Goal: Information Seeking & Learning: Compare options

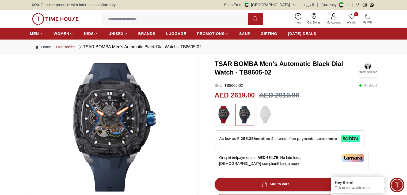
click at [67, 47] on link "Tsar Bomba" at bounding box center [65, 46] width 20 height 5
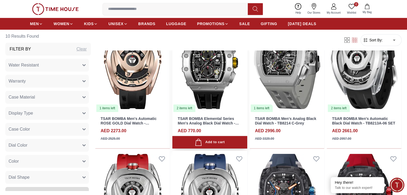
scroll to position [268, 0]
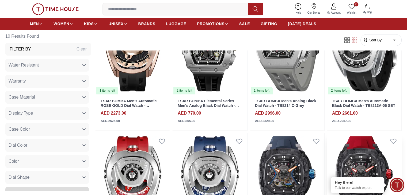
click at [327, 139] on img at bounding box center [364, 180] width 75 height 94
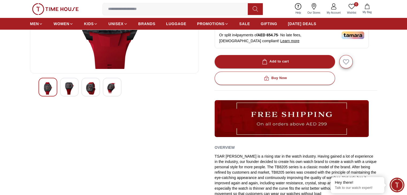
scroll to position [161, 0]
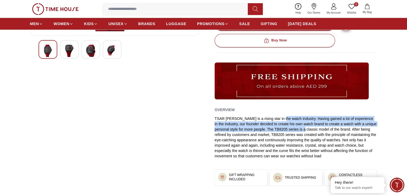
drag, startPoint x: 284, startPoint y: 117, endPoint x: 318, endPoint y: 130, distance: 36.7
click at [318, 130] on div "TSAR [PERSON_NAME] is a rising star in the watch industry. Having gained a lot …" at bounding box center [296, 137] width 162 height 43
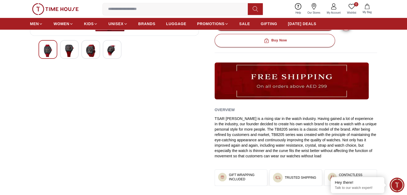
click at [314, 142] on div "TSAR [PERSON_NAME] is a rising star in the watch industry. Having gained a lot …" at bounding box center [296, 137] width 162 height 43
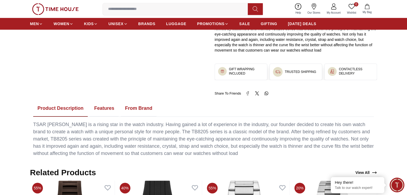
scroll to position [268, 0]
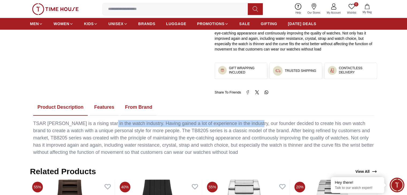
drag, startPoint x: 133, startPoint y: 134, endPoint x: 256, endPoint y: 123, distance: 123.6
click at [256, 123] on div "TSAR [PERSON_NAME] is a rising star in the watch industry. Having gained a lot …" at bounding box center [203, 138] width 341 height 36
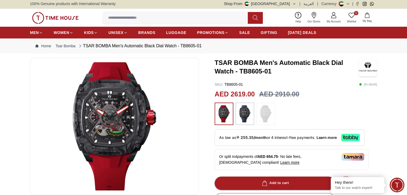
scroll to position [0, 0]
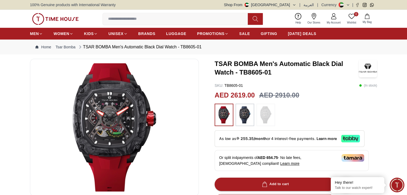
click at [114, 139] on img at bounding box center [115, 127] width 160 height 128
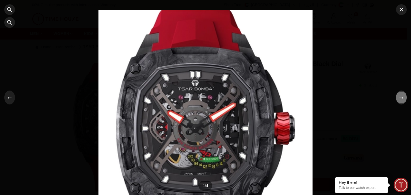
click at [401, 98] on button "→" at bounding box center [401, 98] width 11 height 14
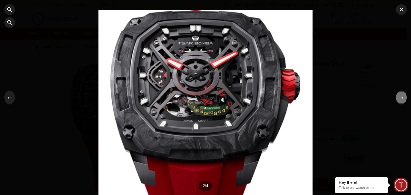
click at [401, 98] on button "→" at bounding box center [401, 98] width 11 height 14
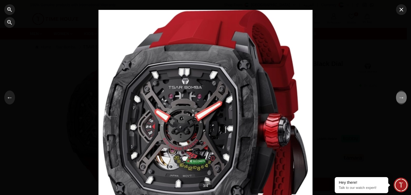
click at [404, 99] on button "→" at bounding box center [401, 98] width 11 height 14
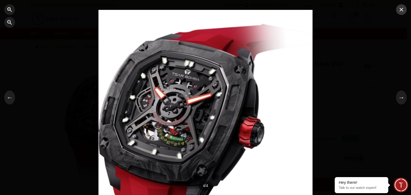
click at [403, 7] on icon "button" at bounding box center [401, 9] width 6 height 6
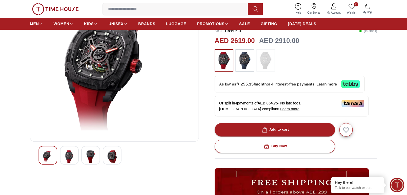
scroll to position [27, 0]
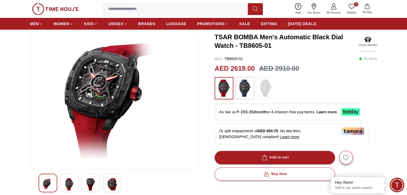
click at [248, 92] on img at bounding box center [244, 88] width 13 height 17
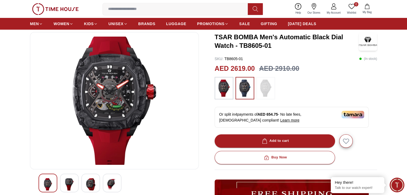
click at [264, 89] on img at bounding box center [265, 88] width 13 height 17
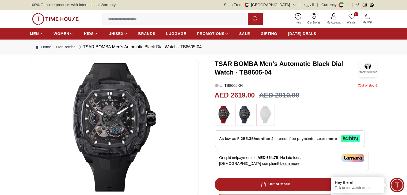
click at [240, 117] on img at bounding box center [244, 115] width 13 height 17
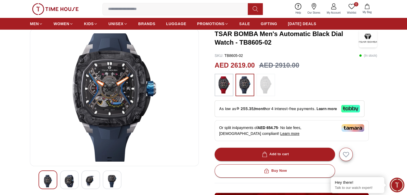
scroll to position [27, 0]
